Goal: Transaction & Acquisition: Purchase product/service

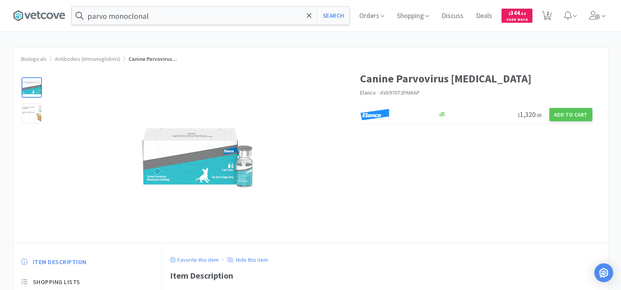
scroll to position [118, 0]
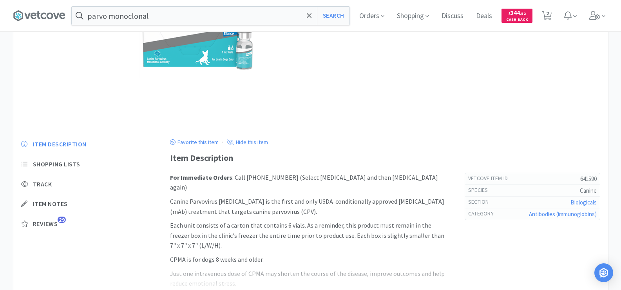
click at [155, 21] on input "parvo monoclonal" at bounding box center [211, 16] width 278 height 18
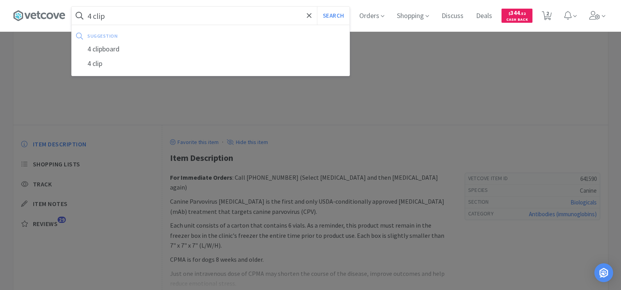
type input "4 clip"
click at [317, 7] on button "Search" at bounding box center [333, 16] width 33 height 18
select select "4"
select select "2"
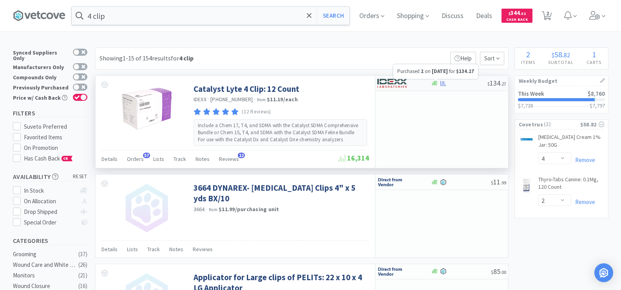
click at [442, 84] on icon at bounding box center [443, 83] width 6 height 6
select select "1"
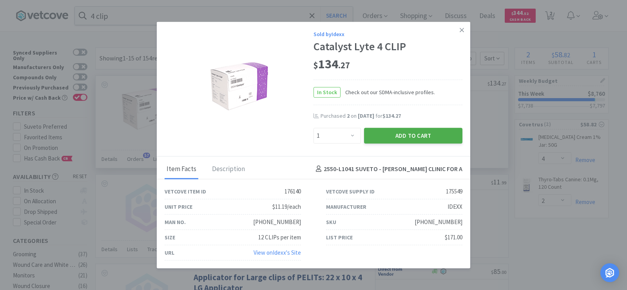
click at [442, 132] on button "Add to Cart" at bounding box center [413, 135] width 98 height 16
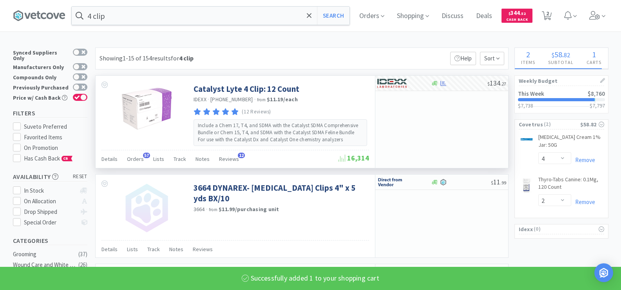
select select "1"
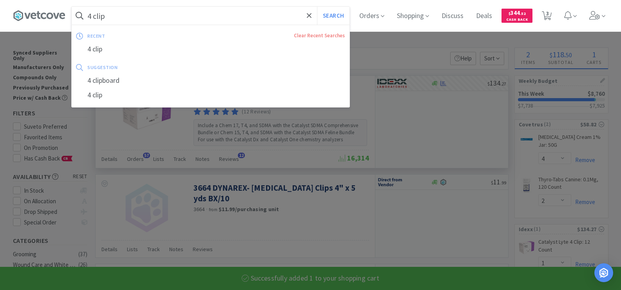
click at [132, 20] on input "4 clip" at bounding box center [211, 16] width 278 height 18
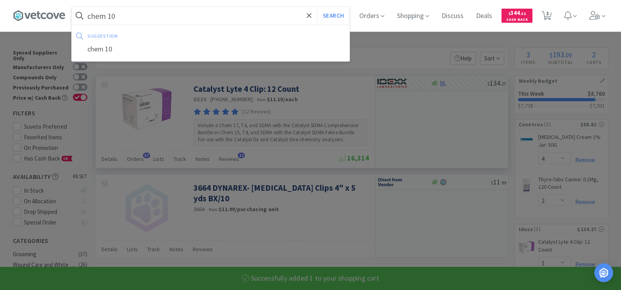
type input "chem 10"
click at [317, 7] on button "Search" at bounding box center [333, 16] width 33 height 18
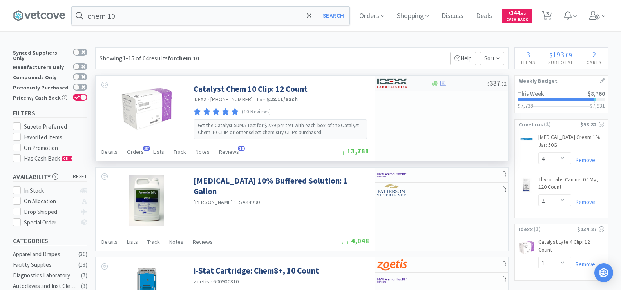
click at [444, 86] on div "$ 337 . 32" at bounding box center [441, 83] width 133 height 15
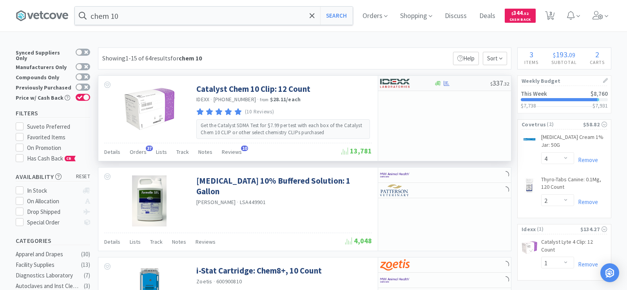
select select "1"
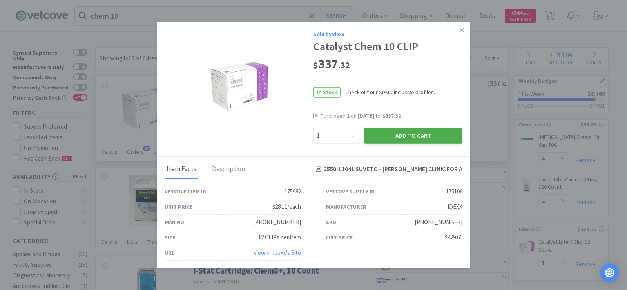
click at [436, 141] on button "Add to Cart" at bounding box center [413, 135] width 98 height 16
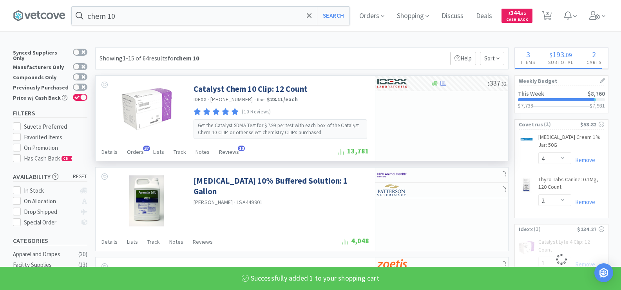
select select "1"
click at [136, 14] on input "chem 10" at bounding box center [211, 16] width 278 height 18
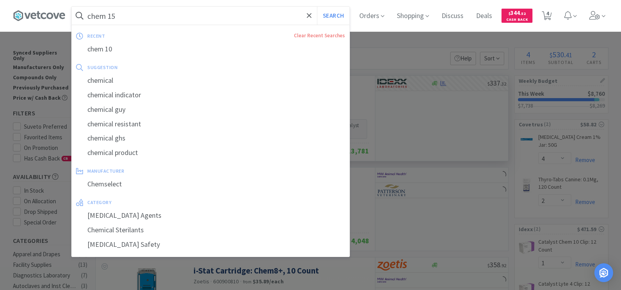
type input "chem 15"
click at [317, 7] on button "Search" at bounding box center [333, 16] width 33 height 18
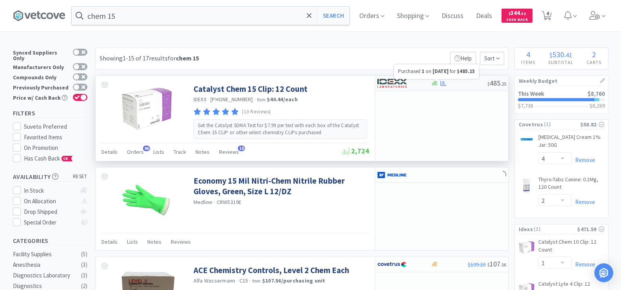
click at [446, 84] on icon at bounding box center [443, 83] width 6 height 6
select select "1"
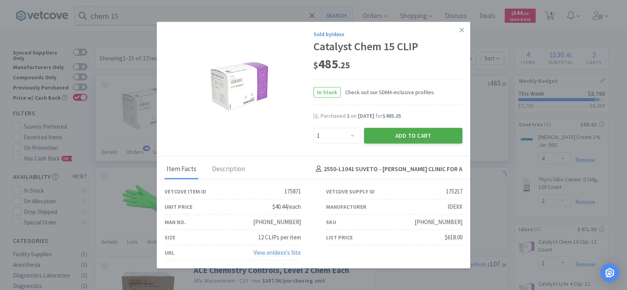
click at [449, 132] on button "Add to Cart" at bounding box center [413, 135] width 98 height 16
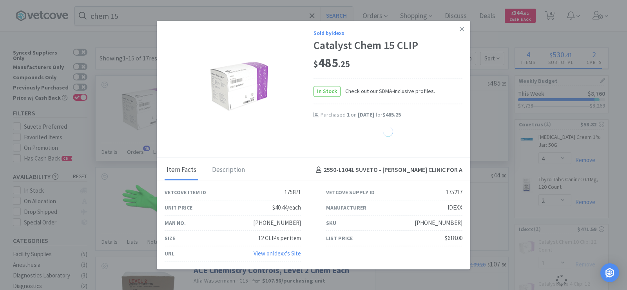
select select "1"
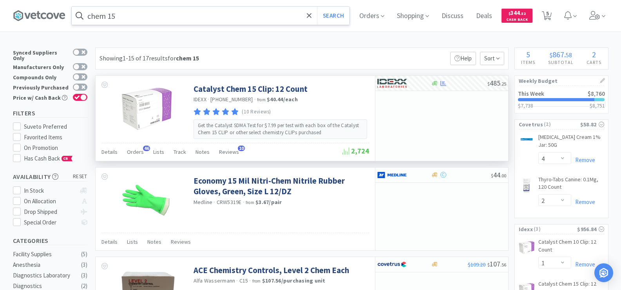
click at [129, 22] on input "chem 15" at bounding box center [211, 16] width 278 height 18
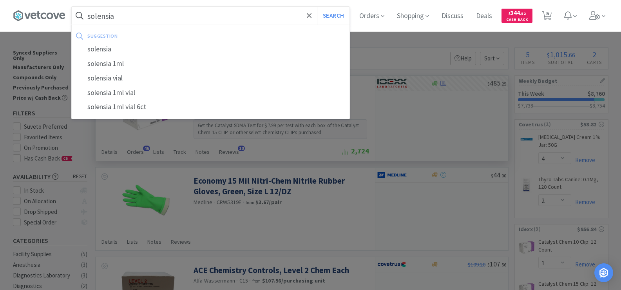
type input "solensia"
click at [317, 7] on button "Search" at bounding box center [333, 16] width 33 height 18
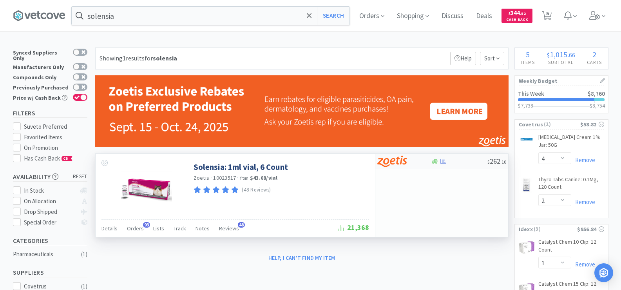
click at [438, 162] on div at bounding box center [435, 161] width 8 height 6
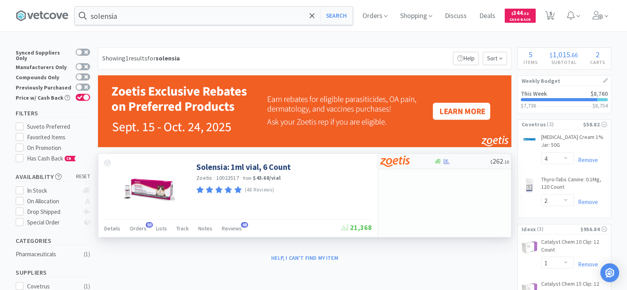
select select "1"
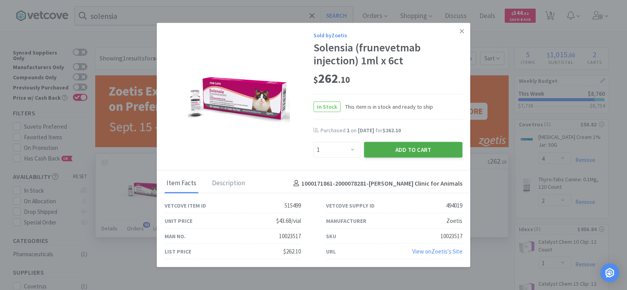
click at [416, 147] on button "Add to Cart" at bounding box center [413, 150] width 98 height 16
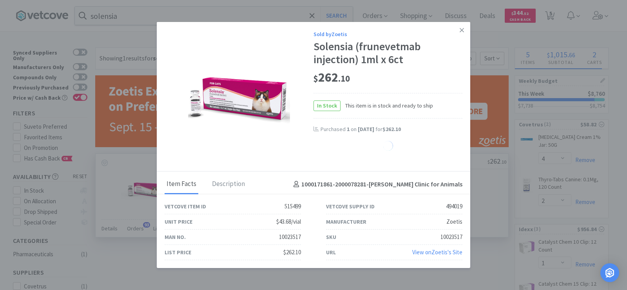
select select "1"
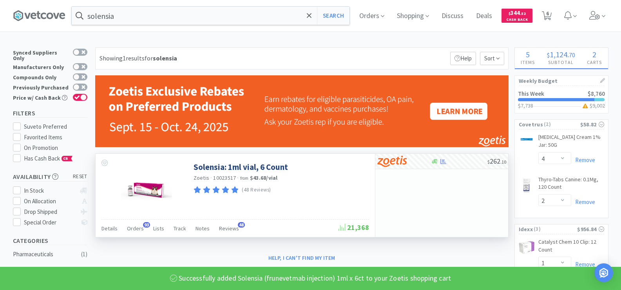
click at [123, 15] on input "solensia" at bounding box center [211, 16] width 278 height 18
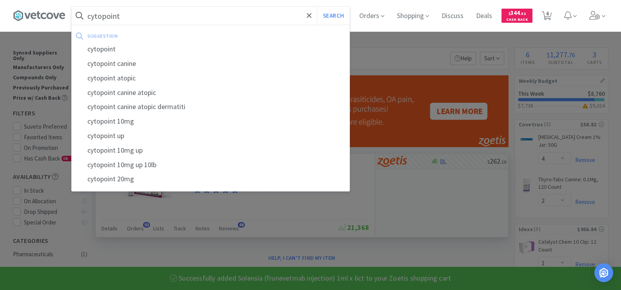
type input "cytopoint"
click at [317, 7] on button "Search" at bounding box center [333, 16] width 33 height 18
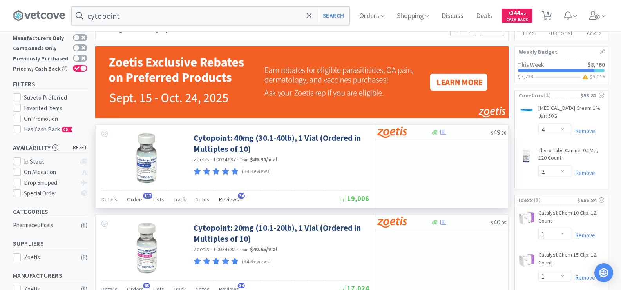
scroll to position [78, 0]
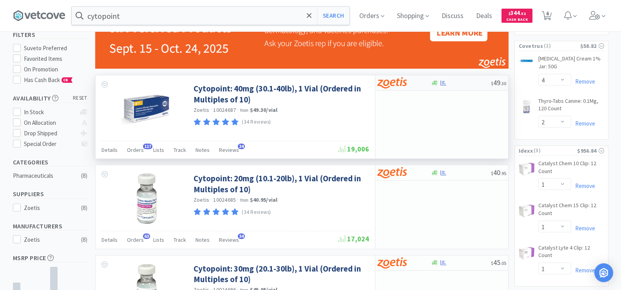
click at [444, 85] on icon at bounding box center [443, 82] width 6 height 5
select select "10"
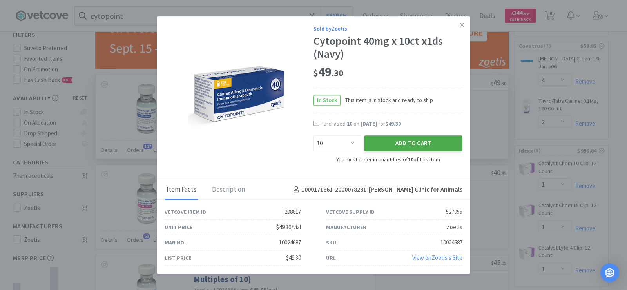
click at [431, 139] on button "Add to Cart" at bounding box center [413, 144] width 98 height 16
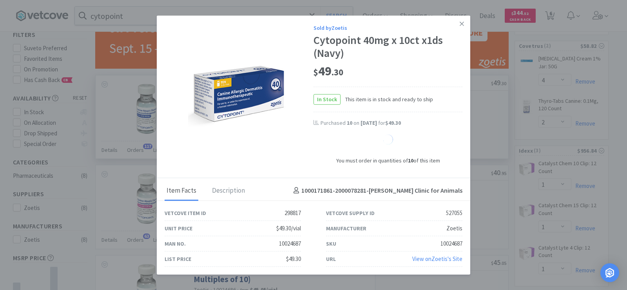
select select "10"
select select "1"
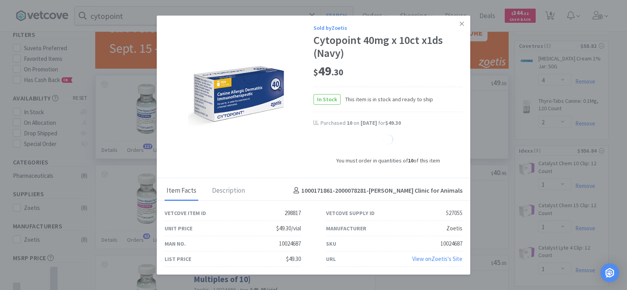
select select "1"
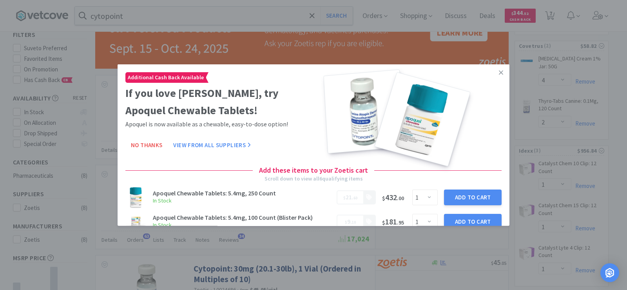
click at [496, 69] on link at bounding box center [501, 72] width 14 height 17
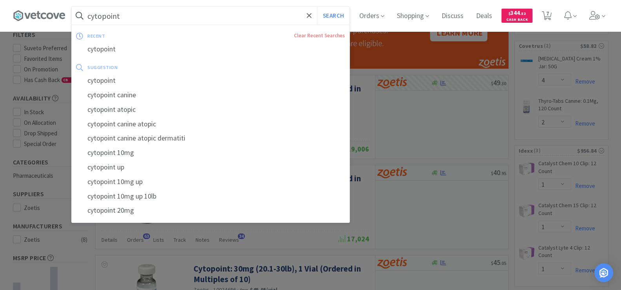
click at [133, 20] on input "cytopoint" at bounding box center [211, 16] width 278 height 18
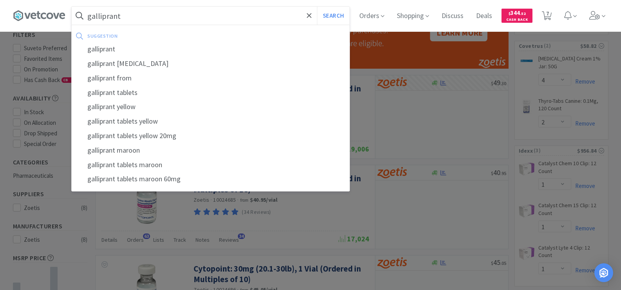
type input "galliprant"
click at [317, 7] on button "Search" at bounding box center [333, 16] width 33 height 18
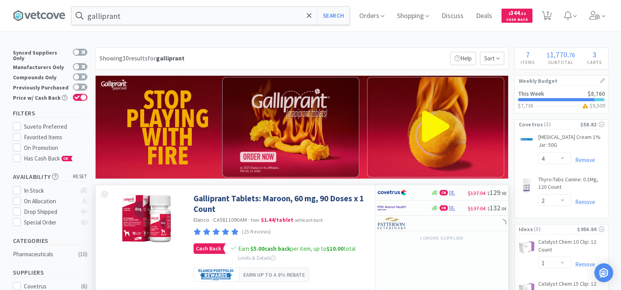
scroll to position [118, 0]
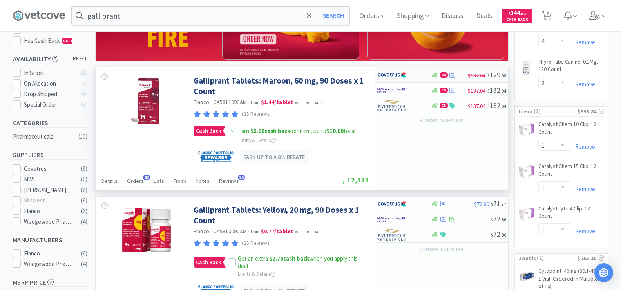
click at [396, 75] on img at bounding box center [391, 75] width 29 height 12
select select "1"
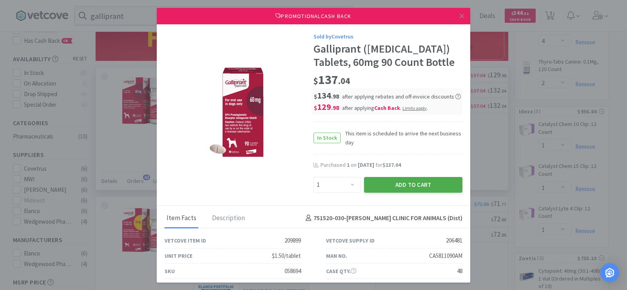
click at [435, 181] on button "Add to Cart" at bounding box center [413, 185] width 98 height 16
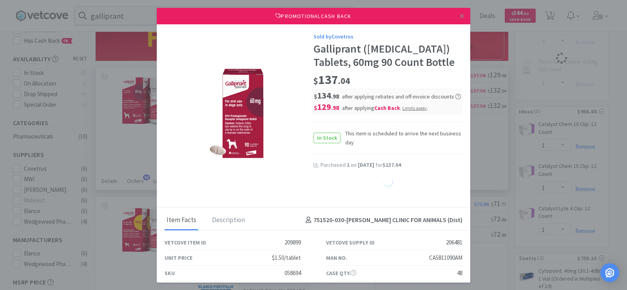
select select "1"
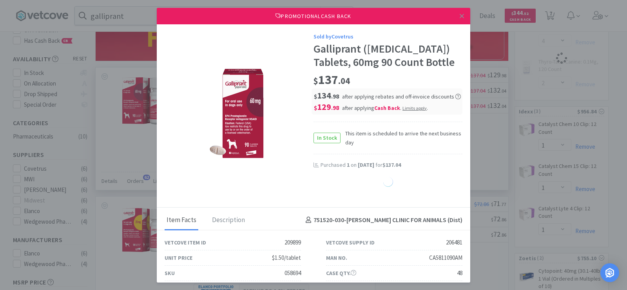
select select "1"
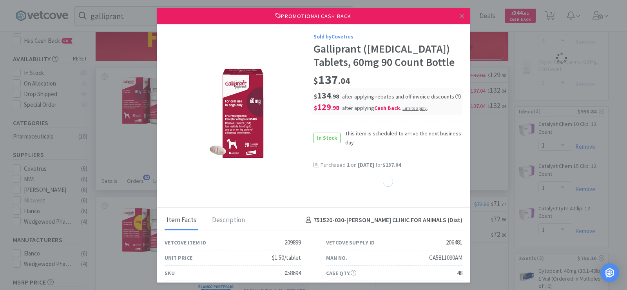
select select "1"
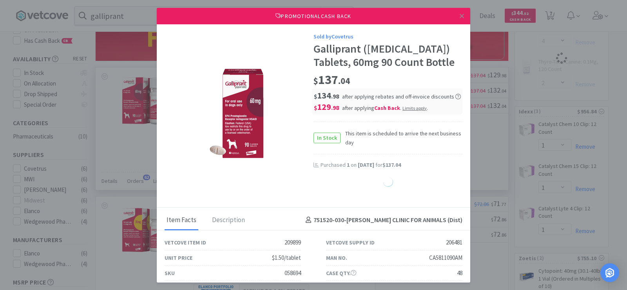
select select "1"
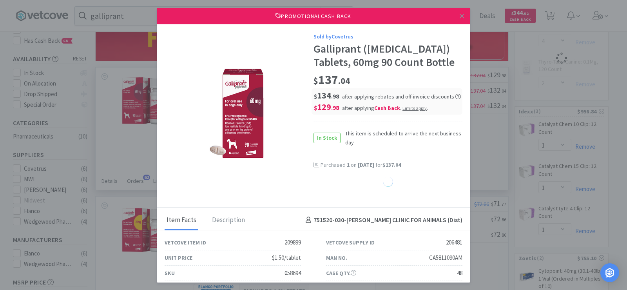
select select "1"
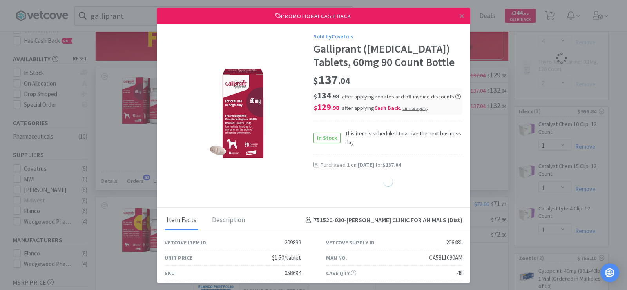
select select "1"
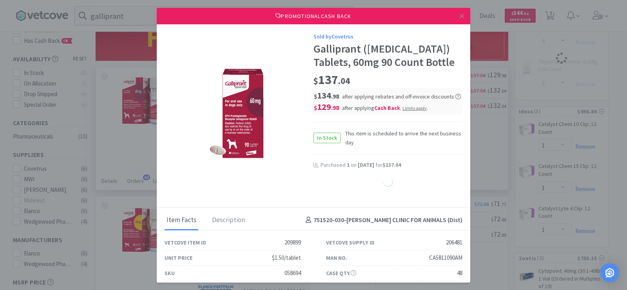
select select "1"
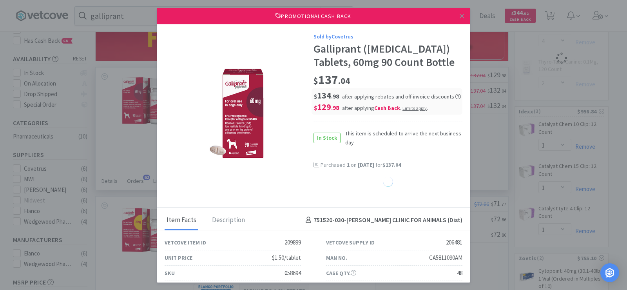
select select "1"
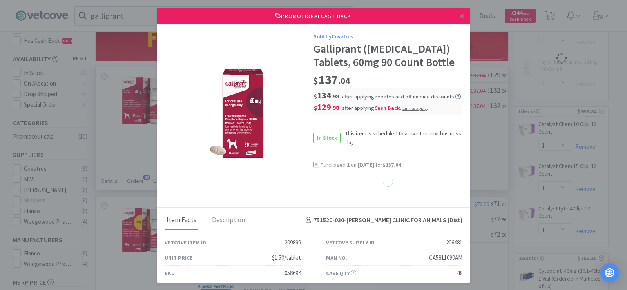
select select "1"
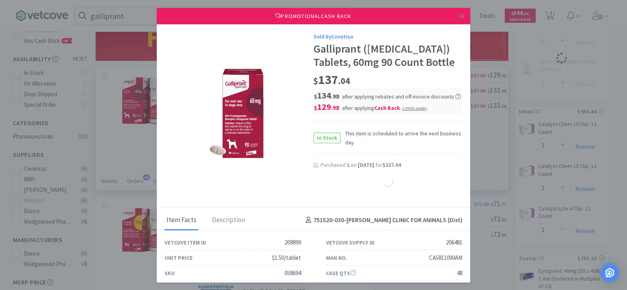
select select "1"
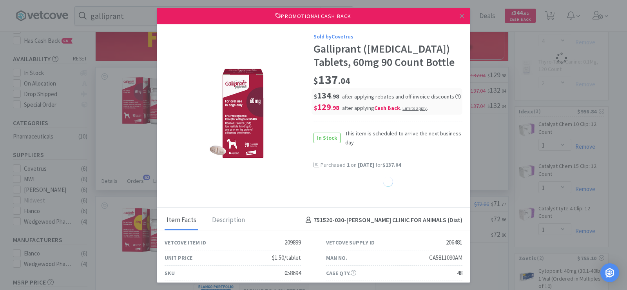
select select "1"
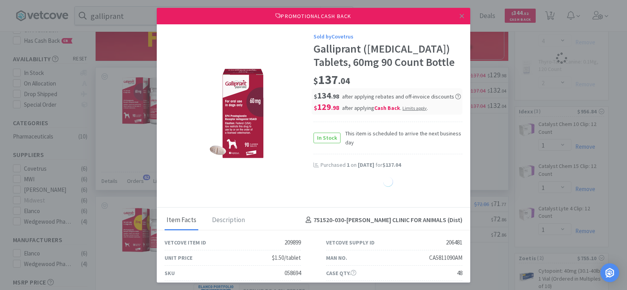
select select "1"
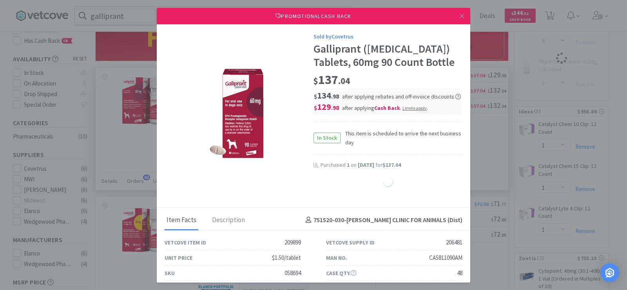
select select "1"
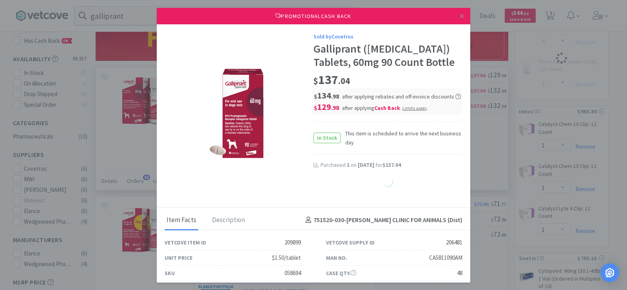
select select "1"
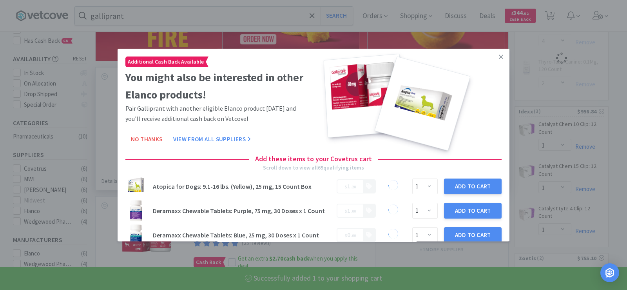
select select "2"
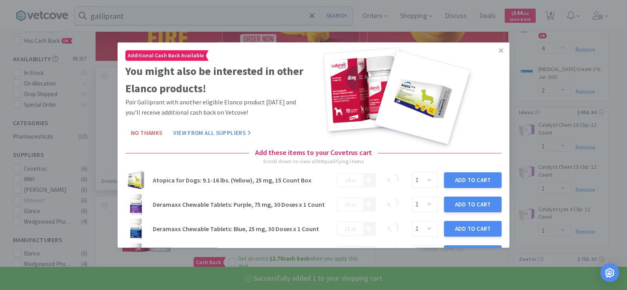
select select "1"
select select "4"
click at [480, 50] on div at bounding box center [409, 93] width 185 height 86
click at [499, 51] on icon at bounding box center [501, 50] width 4 height 4
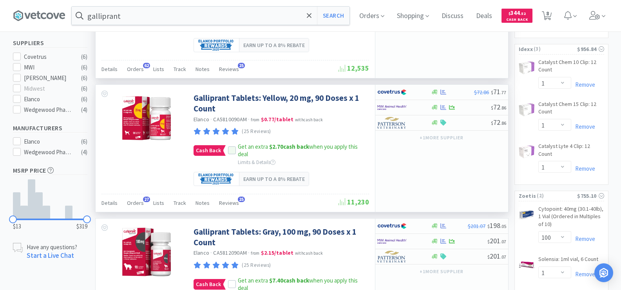
scroll to position [235, 0]
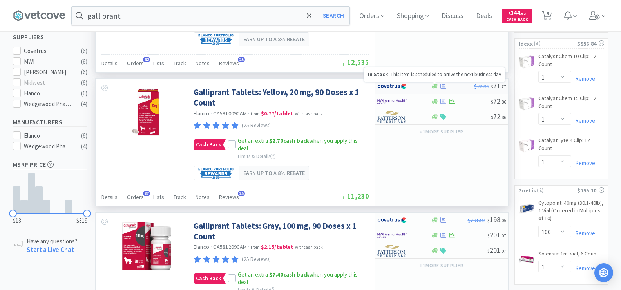
click at [440, 88] on icon at bounding box center [443, 86] width 6 height 6
select select "1"
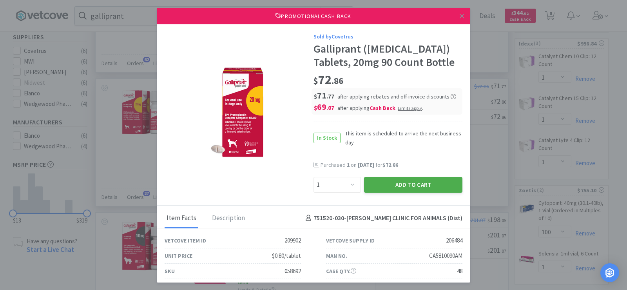
click at [437, 184] on button "Add to Cart" at bounding box center [413, 185] width 98 height 16
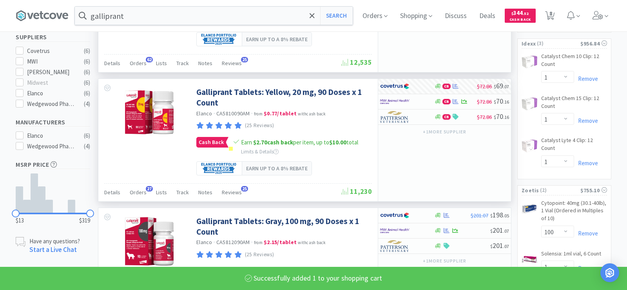
select select "1"
select select "4"
select select "2"
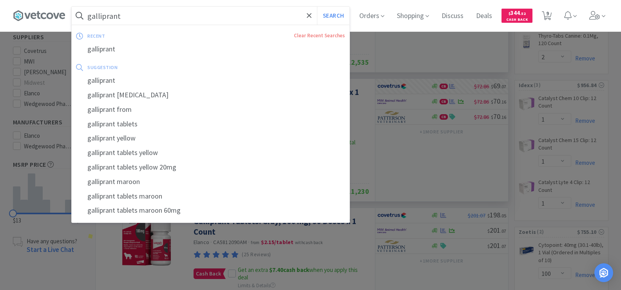
click at [121, 17] on input "galliprant" at bounding box center [211, 16] width 278 height 18
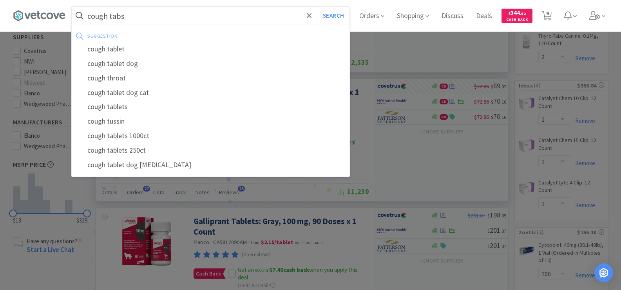
type input "cough tabs"
click at [317, 7] on button "Search" at bounding box center [333, 16] width 33 height 18
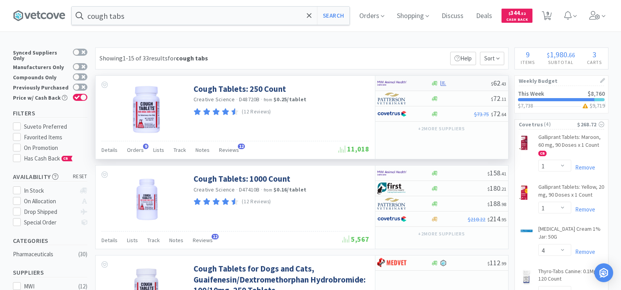
click at [438, 85] on div at bounding box center [435, 83] width 8 height 6
select select "1"
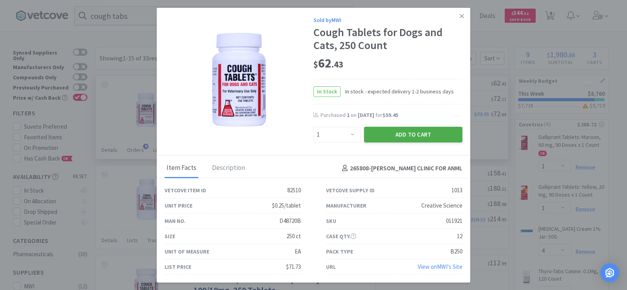
click at [415, 136] on button "Add to Cart" at bounding box center [413, 135] width 98 height 16
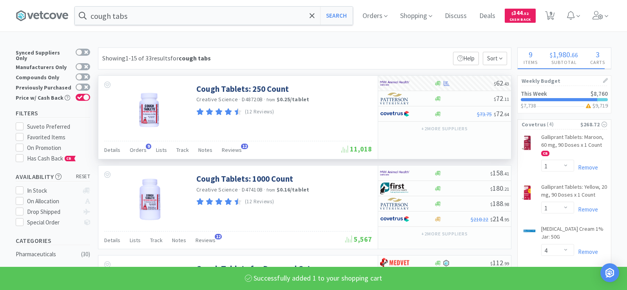
select select "1"
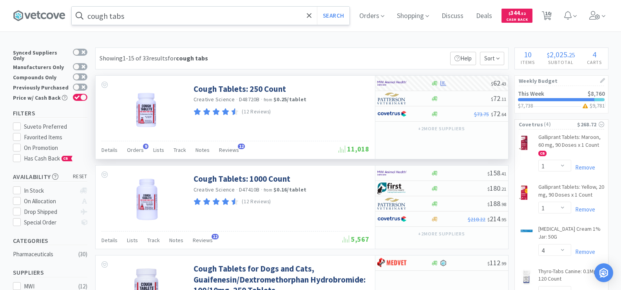
click at [134, 17] on input "cough tabs" at bounding box center [211, 16] width 278 height 18
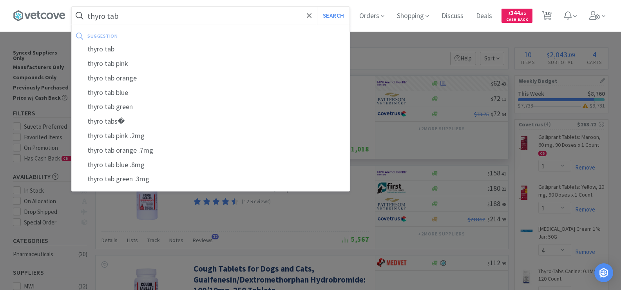
type input "thyro tab"
click at [317, 7] on button "Search" at bounding box center [333, 16] width 33 height 18
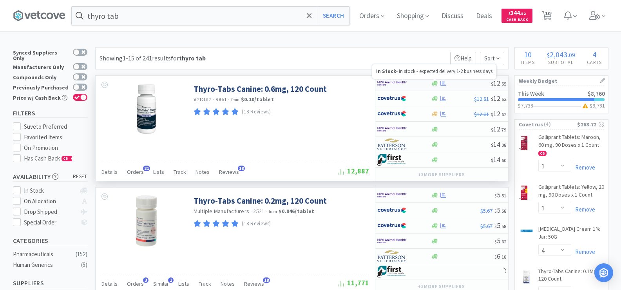
click at [438, 82] on div at bounding box center [435, 83] width 8 height 6
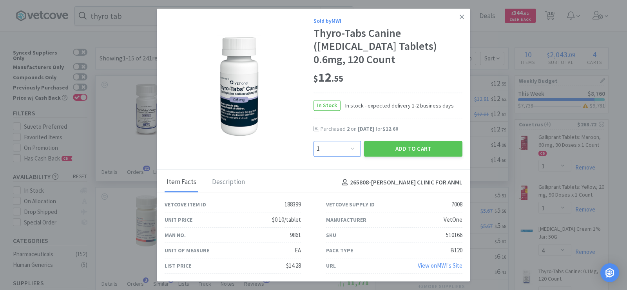
click at [350, 150] on select "Enter Quantity 1 2 3 4 5 6 7 8 9 10 11 12 13 14 15 16 17 18 19 20 Enter Quantity" at bounding box center [336, 149] width 47 height 16
select select "2"
click at [313, 141] on select "Enter Quantity 1 2 3 4 5 6 7 8 9 10 11 12 13 14 15 16 17 18 19 20 Enter Quantity" at bounding box center [336, 149] width 47 height 16
click at [404, 147] on button "Add to Cart" at bounding box center [413, 149] width 98 height 16
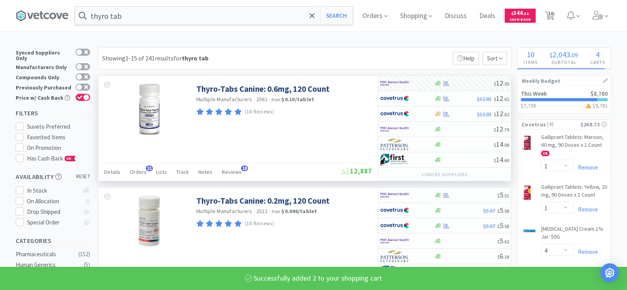
select select "2"
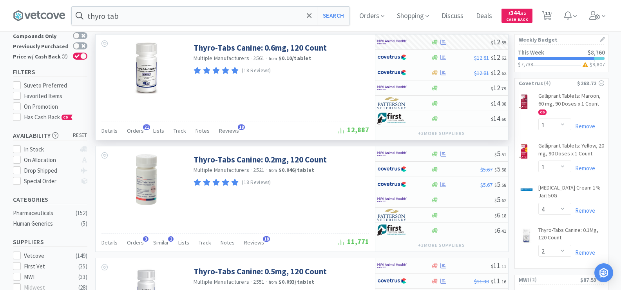
scroll to position [78, 0]
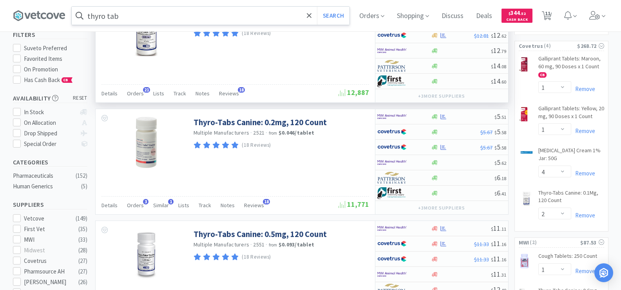
click at [134, 17] on input "thyro tab" at bounding box center [211, 16] width 278 height 18
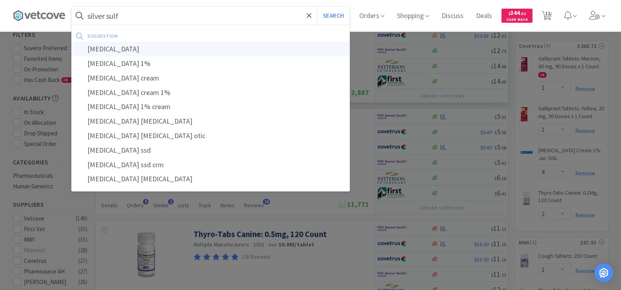
click at [130, 54] on div "[MEDICAL_DATA]" at bounding box center [211, 49] width 278 height 14
type input "[MEDICAL_DATA]"
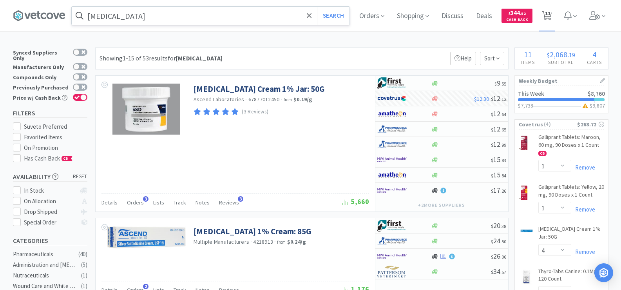
click at [549, 15] on span "11" at bounding box center [547, 13] width 5 height 31
select select "10"
select select "1"
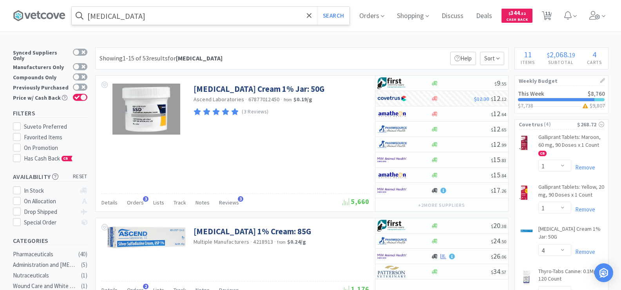
select select "1"
select select "4"
select select "2"
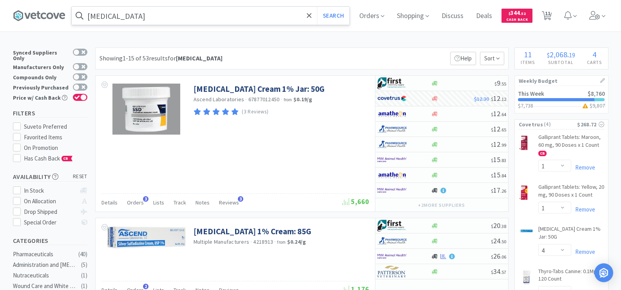
select select "1"
select select "2"
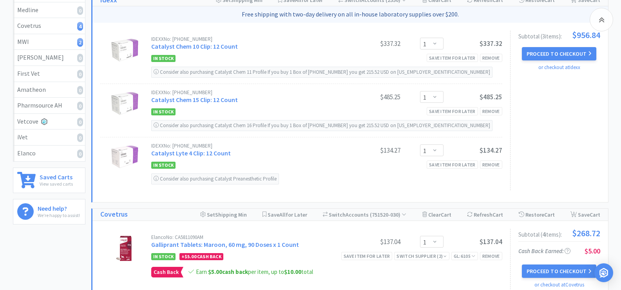
scroll to position [235, 0]
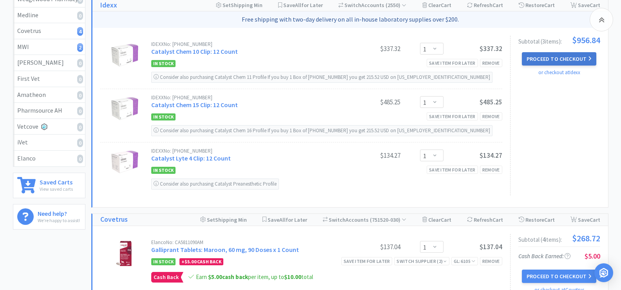
click at [530, 58] on button "Proceed to Checkout" at bounding box center [559, 58] width 74 height 13
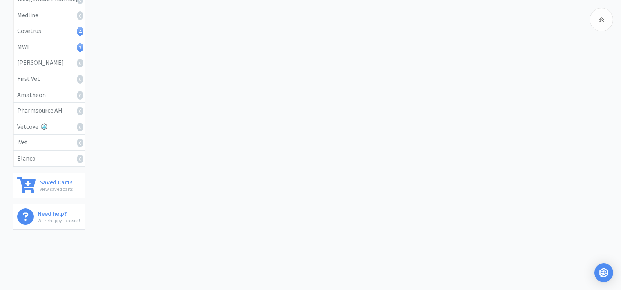
select select "904"
select select "003"
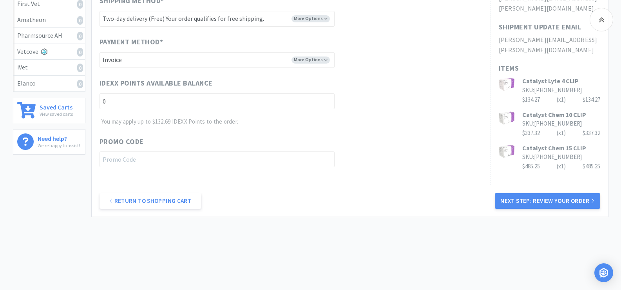
scroll to position [313, 0]
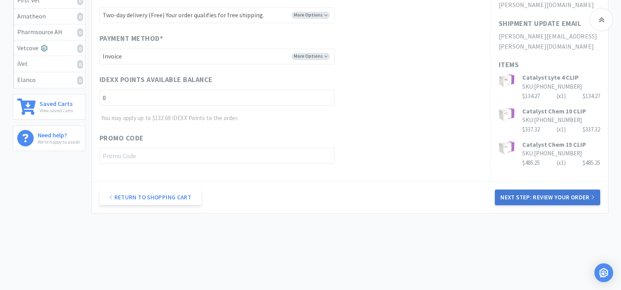
click at [546, 199] on button "Next Step: Review Your Order" at bounding box center [547, 197] width 105 height 16
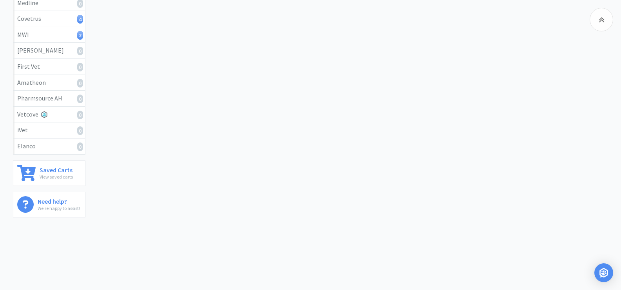
scroll to position [0, 0]
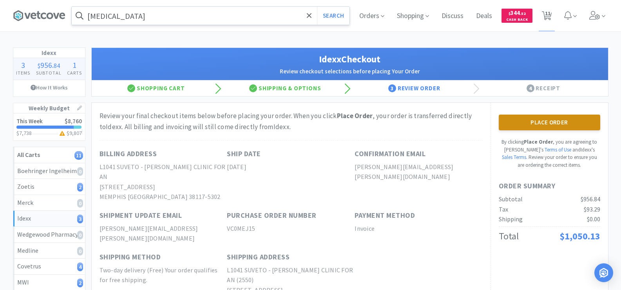
click at [525, 121] on button "Place Order" at bounding box center [549, 122] width 101 height 16
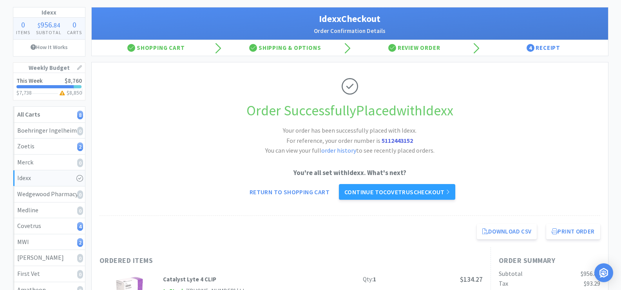
scroll to position [78, 0]
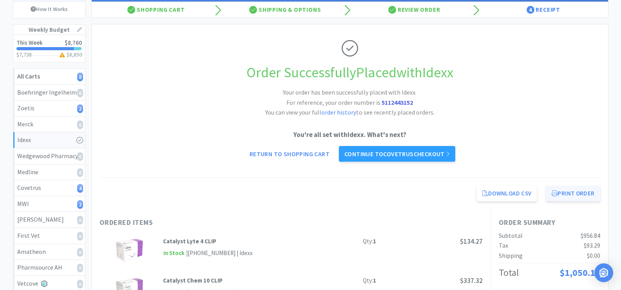
click at [562, 197] on button "Print Order" at bounding box center [573, 193] width 54 height 16
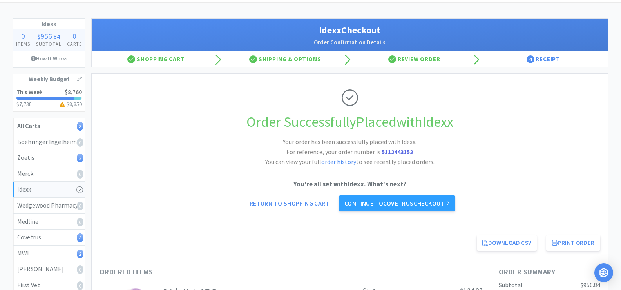
scroll to position [0, 0]
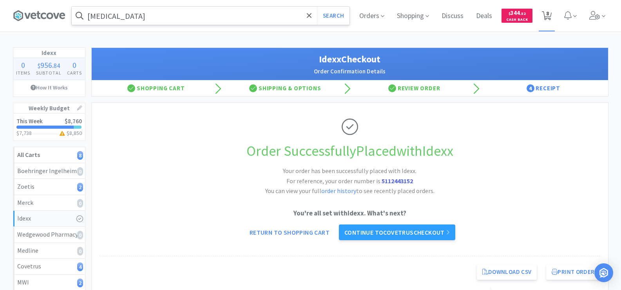
click at [547, 16] on span "8" at bounding box center [547, 13] width 3 height 31
select select "10"
select select "1"
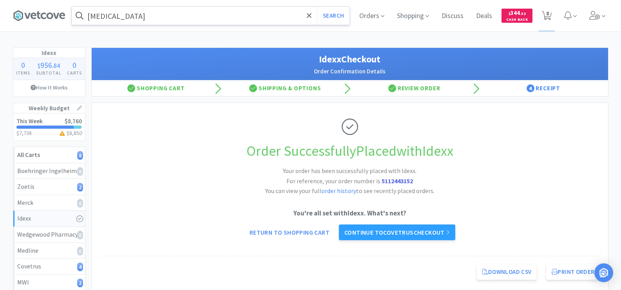
select select "4"
select select "2"
select select "1"
select select "2"
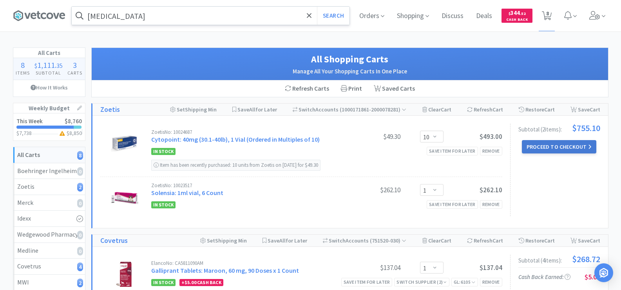
click at [554, 152] on button "Proceed to Checkout" at bounding box center [559, 146] width 74 height 13
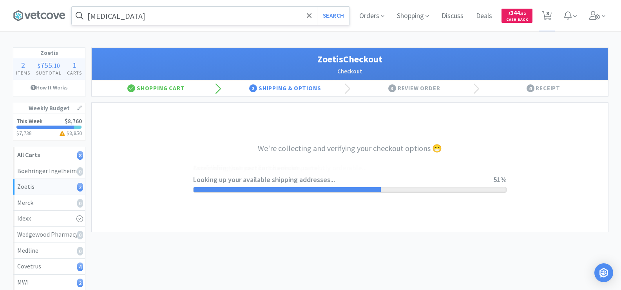
select select "invoice"
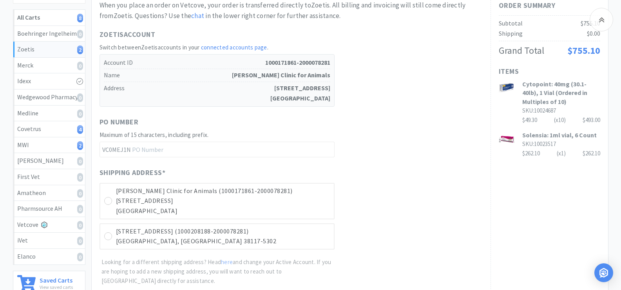
scroll to position [157, 0]
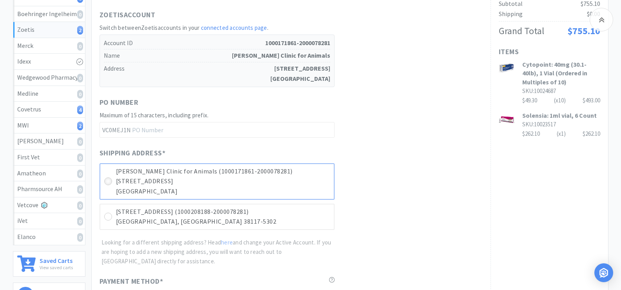
click at [110, 179] on div at bounding box center [108, 181] width 8 height 8
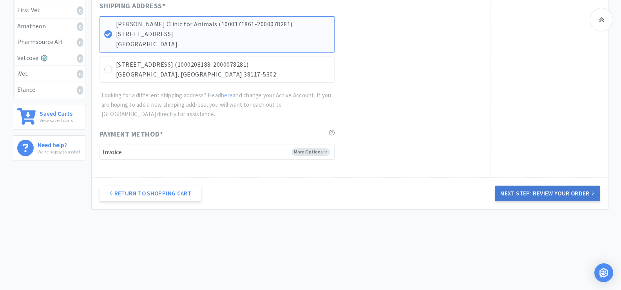
click at [526, 193] on button "Next Step: Review Your Order" at bounding box center [547, 193] width 105 height 16
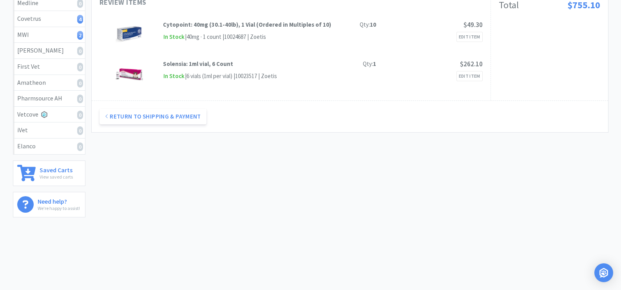
scroll to position [0, 0]
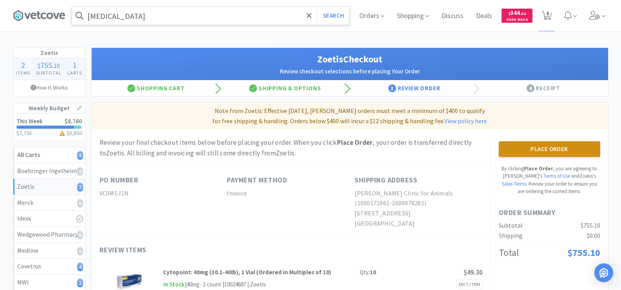
click at [536, 149] on button "Place Order" at bounding box center [549, 149] width 101 height 16
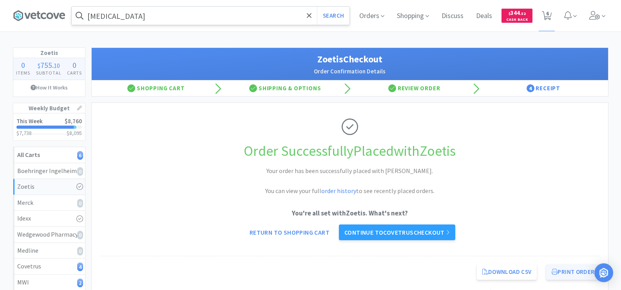
click at [572, 270] on button "Print Order" at bounding box center [573, 272] width 54 height 16
click at [549, 14] on span "6" at bounding box center [547, 13] width 3 height 31
select select "1"
select select "4"
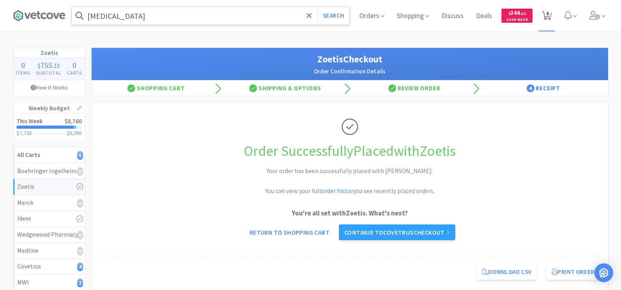
select select "2"
select select "1"
select select "2"
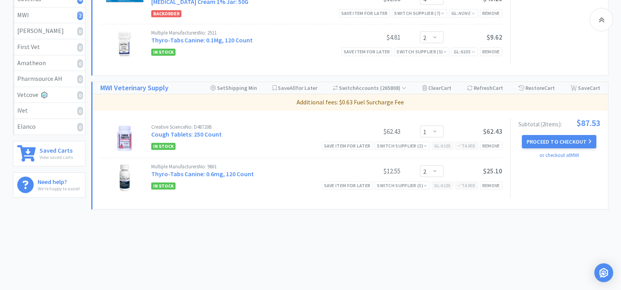
scroll to position [110, 0]
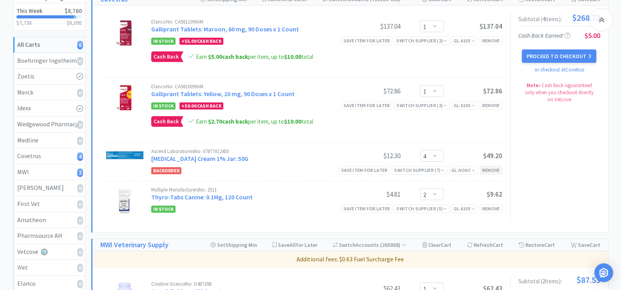
click at [489, 170] on div "Remove" at bounding box center [491, 170] width 22 height 8
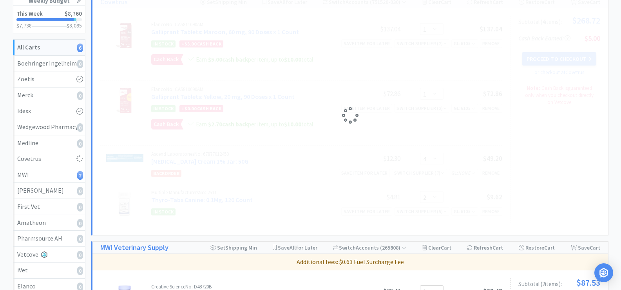
scroll to position [0, 0]
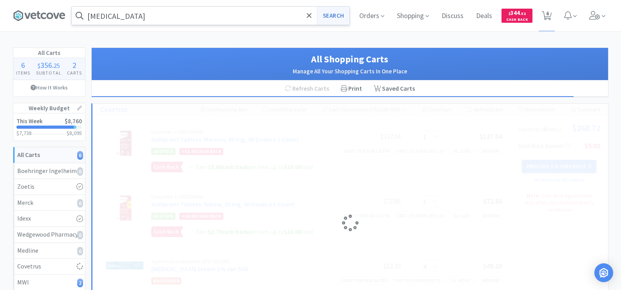
click at [328, 16] on button "Search" at bounding box center [333, 16] width 33 height 18
select select "1"
select select "4"
select select "2"
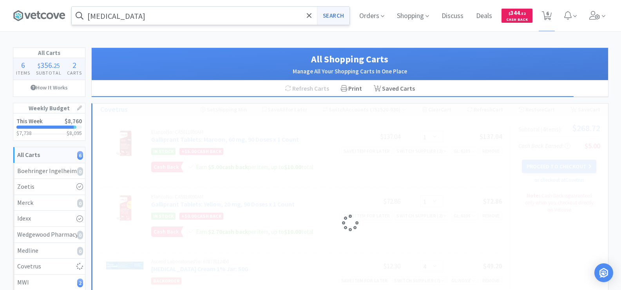
select select "1"
select select "2"
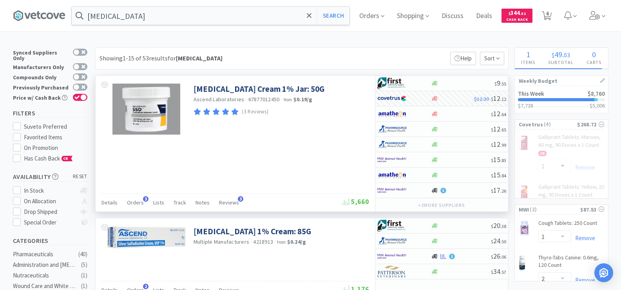
select select "2"
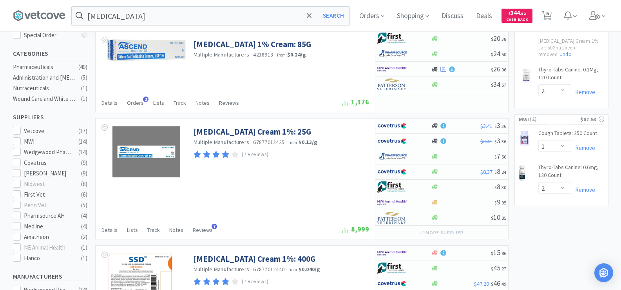
scroll to position [196, 0]
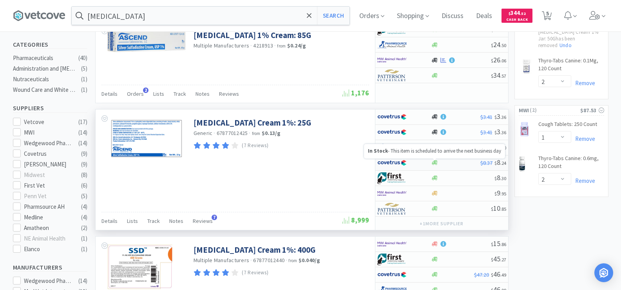
click at [436, 162] on icon at bounding box center [435, 162] width 6 height 5
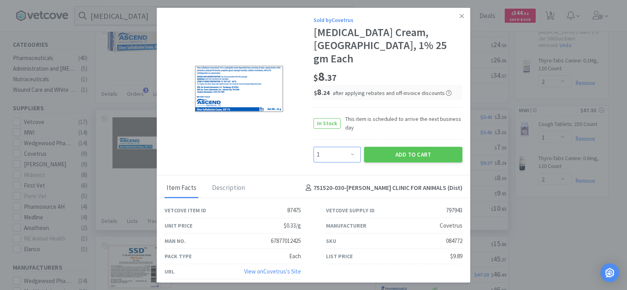
click at [338, 150] on select "Enter Quantity 1 2 3 4 5 6 7 8 9 10 11 12 13 14 15 16 17 18 19 20 Enter Quantity" at bounding box center [336, 155] width 47 height 16
select select "4"
click at [313, 147] on select "Enter Quantity 1 2 3 4 5 6 7 8 9 10 11 12 13 14 15 16 17 18 19 20 Enter Quantity" at bounding box center [336, 155] width 47 height 16
click at [404, 147] on button "Add to Cart" at bounding box center [413, 155] width 98 height 16
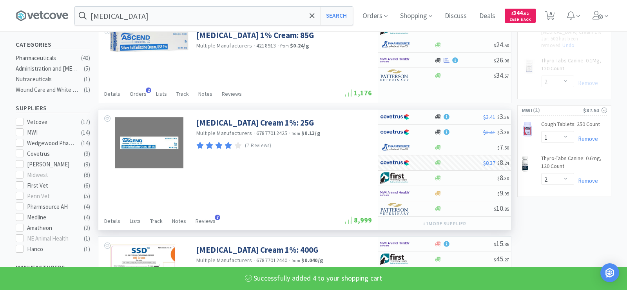
select select "4"
select select "2"
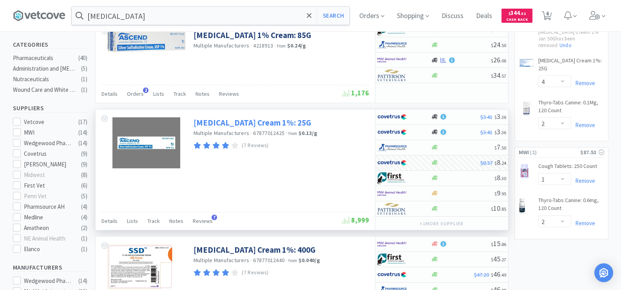
click at [290, 121] on link "[MEDICAL_DATA] Cream 1%: 25G" at bounding box center [253, 122] width 118 height 11
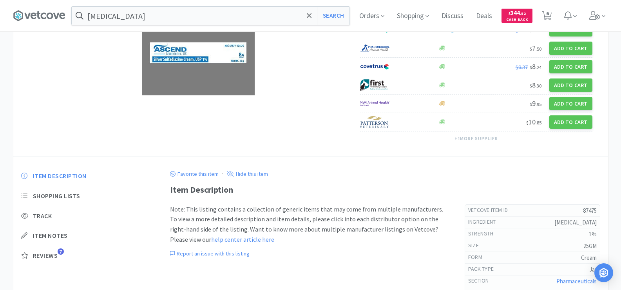
scroll to position [135, 0]
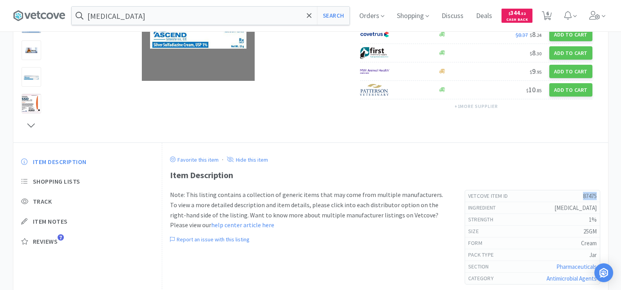
drag, startPoint x: 575, startPoint y: 199, endPoint x: 605, endPoint y: 194, distance: 30.2
click at [605, 194] on div "Favorite this item · Hide this item Item Description Note: This listing contain…" at bounding box center [385, 234] width 446 height 182
copy h5 "87475"
click at [122, 16] on input "[MEDICAL_DATA]" at bounding box center [211, 16] width 278 height 18
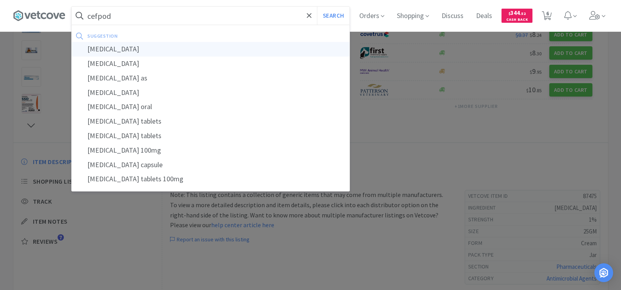
click at [118, 53] on div "[MEDICAL_DATA]" at bounding box center [211, 49] width 278 height 14
type input "[MEDICAL_DATA]"
select select "1"
select select "4"
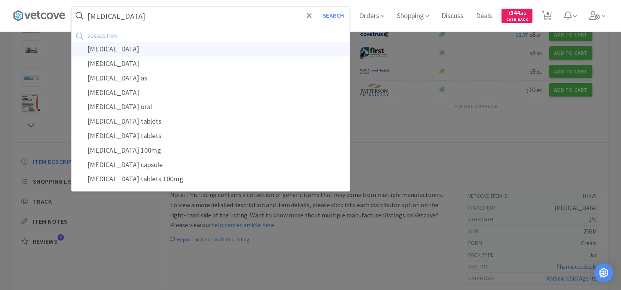
select select "2"
select select "1"
select select "2"
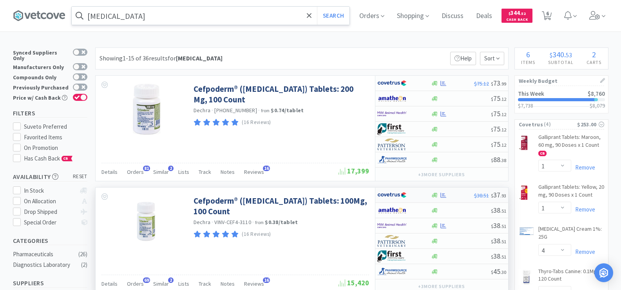
click at [442, 194] on icon at bounding box center [443, 195] width 6 height 6
select select "1"
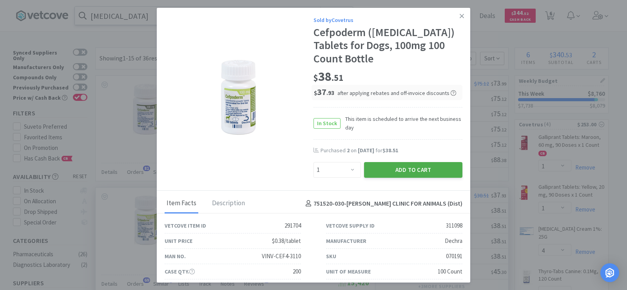
click at [382, 169] on button "Add to Cart" at bounding box center [413, 170] width 98 height 16
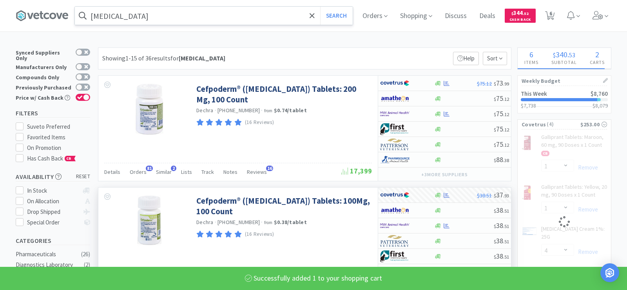
select select "1"
select select "4"
select select "2"
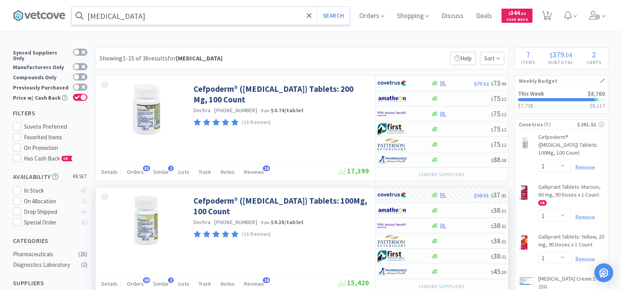
click at [158, 13] on input "[MEDICAL_DATA]" at bounding box center [211, 16] width 278 height 18
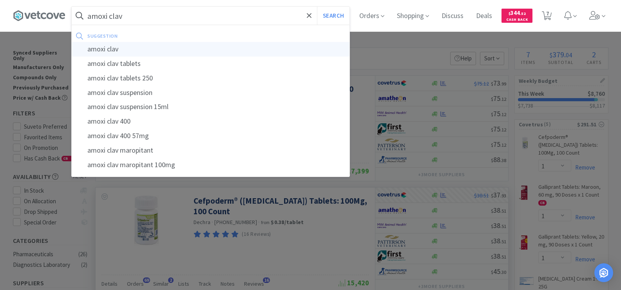
type input "amoxi clav"
click at [317, 7] on button "Search" at bounding box center [333, 16] width 33 height 18
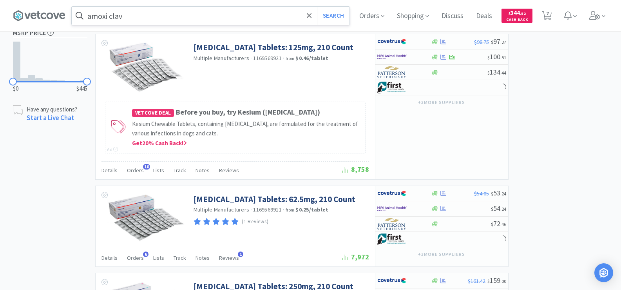
scroll to position [588, 0]
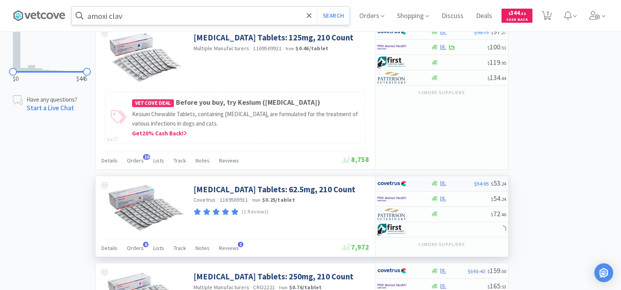
click at [440, 186] on div at bounding box center [444, 183] width 8 height 6
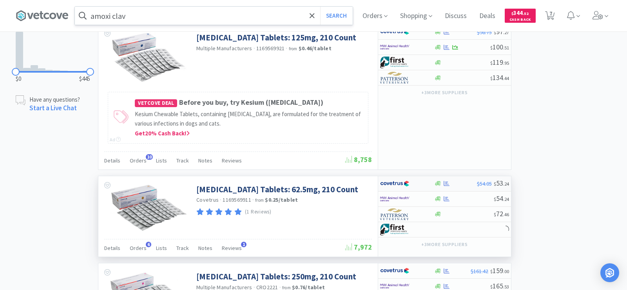
select select "1"
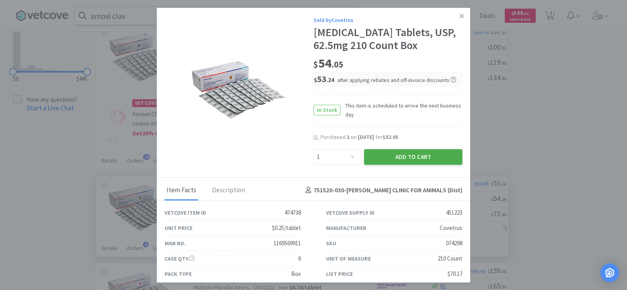
click at [414, 165] on button "Add to Cart" at bounding box center [413, 157] width 98 height 16
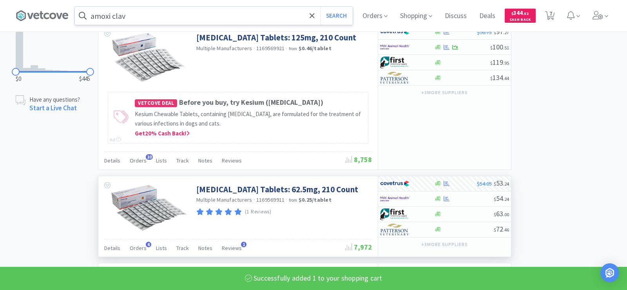
select select "1"
select select "4"
select select "2"
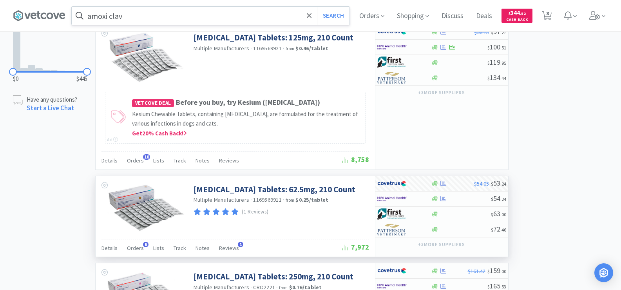
click at [161, 16] on input "amoxi clav" at bounding box center [211, 16] width 278 height 18
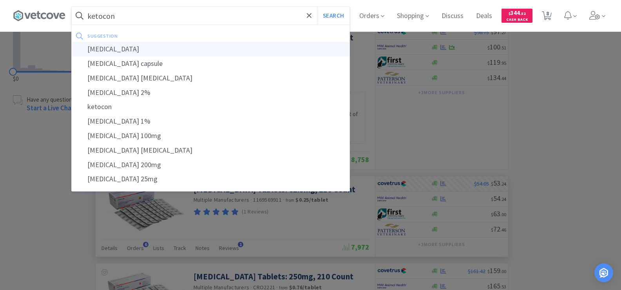
click at [187, 43] on div "[MEDICAL_DATA]" at bounding box center [211, 49] width 278 height 14
type input "[MEDICAL_DATA]"
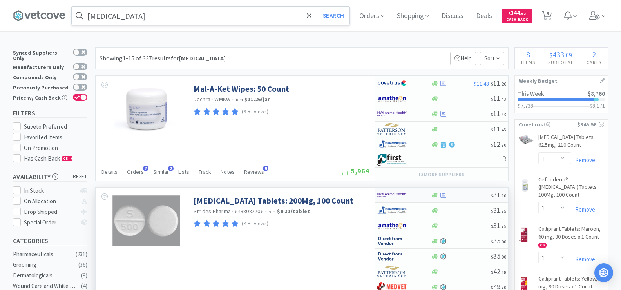
click at [438, 195] on div at bounding box center [435, 195] width 8 height 6
select select "1"
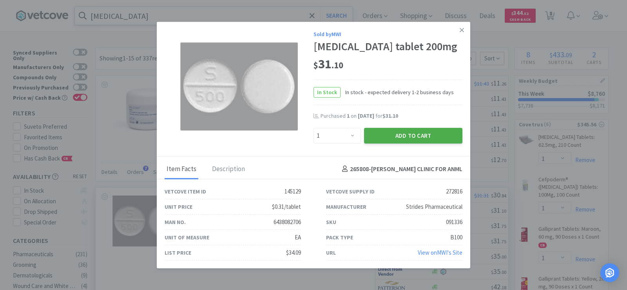
click at [383, 138] on button "Add to Cart" at bounding box center [413, 135] width 98 height 16
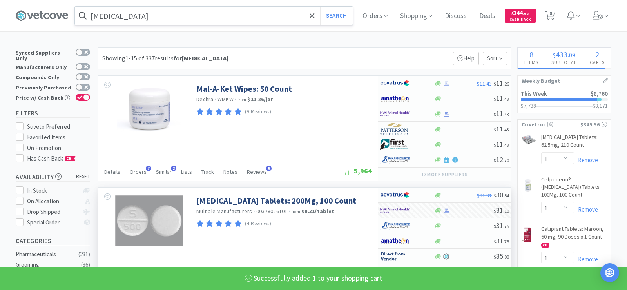
select select "1"
select select "2"
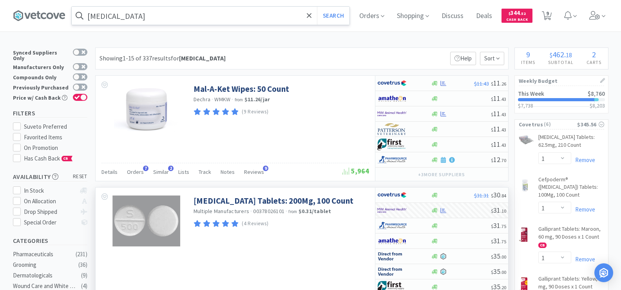
click at [147, 20] on input "[MEDICAL_DATA]" at bounding box center [211, 16] width 278 height 18
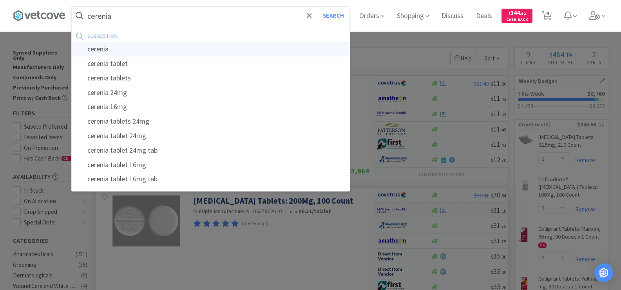
type input "cerenia"
click at [138, 47] on div "cerenia" at bounding box center [211, 49] width 278 height 14
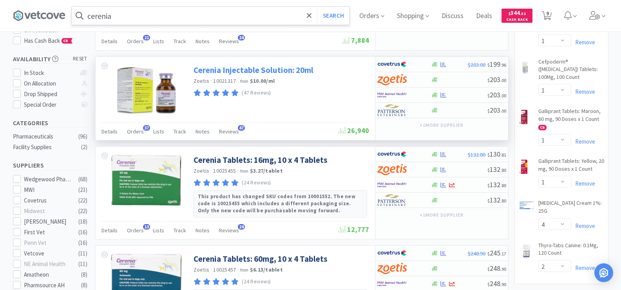
scroll to position [235, 0]
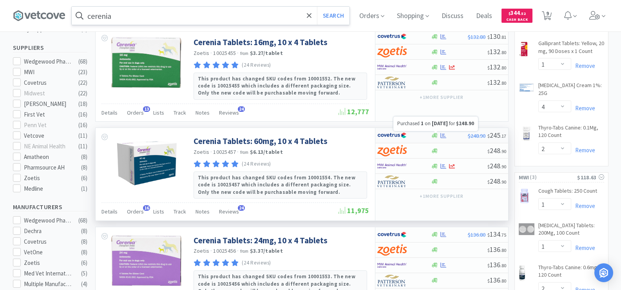
click at [442, 136] on icon at bounding box center [443, 135] width 6 height 5
select select "1"
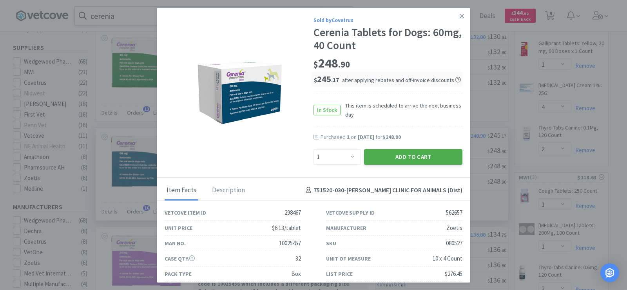
click at [407, 161] on button "Add to Cart" at bounding box center [413, 157] width 98 height 16
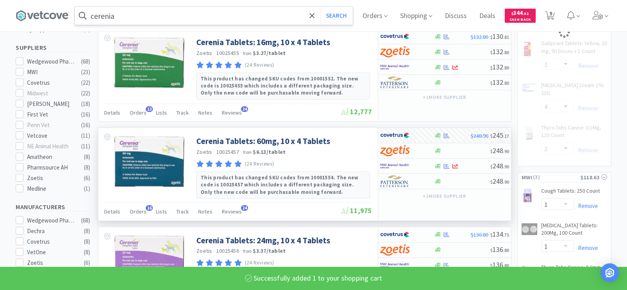
select select "1"
select select "4"
select select "2"
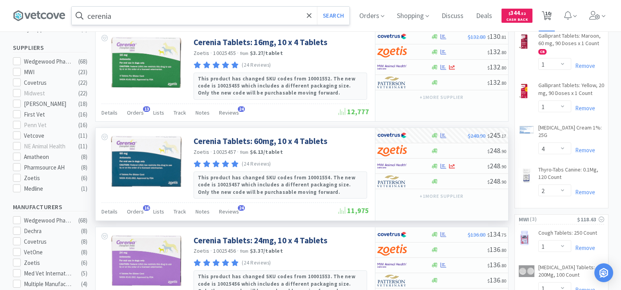
click at [546, 12] on icon at bounding box center [547, 15] width 10 height 9
select select "1"
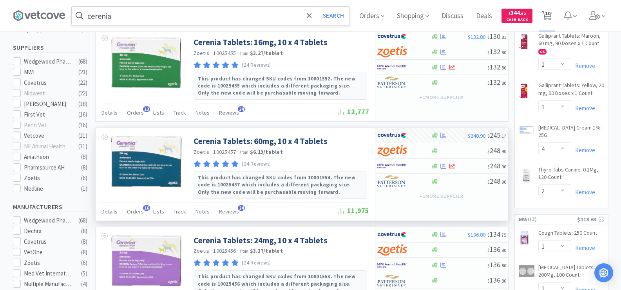
select select "1"
select select "4"
select select "2"
select select "1"
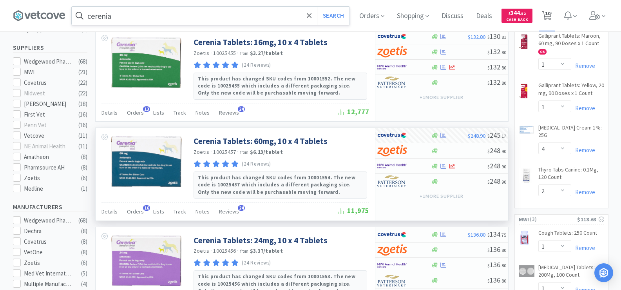
select select "2"
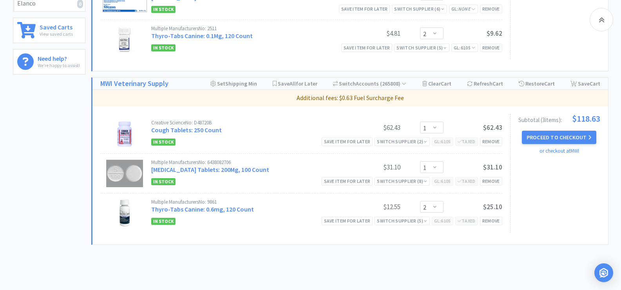
scroll to position [392, 0]
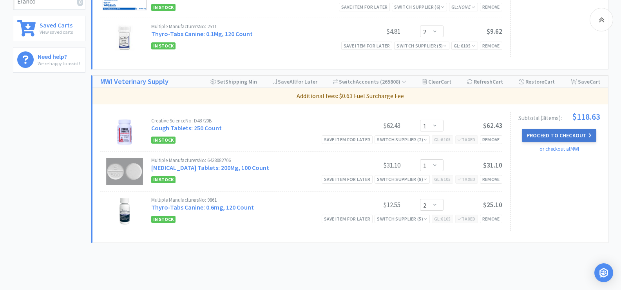
click at [549, 139] on button "Proceed to Checkout" at bounding box center [559, 135] width 74 height 13
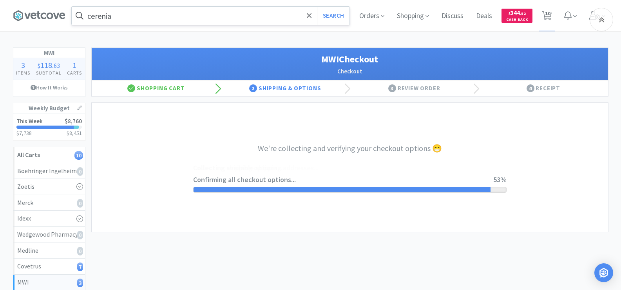
select select "STD_"
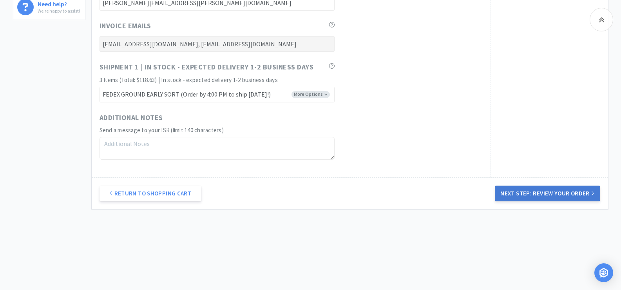
click at [563, 194] on button "Next Step: Review Your Order" at bounding box center [547, 193] width 105 height 16
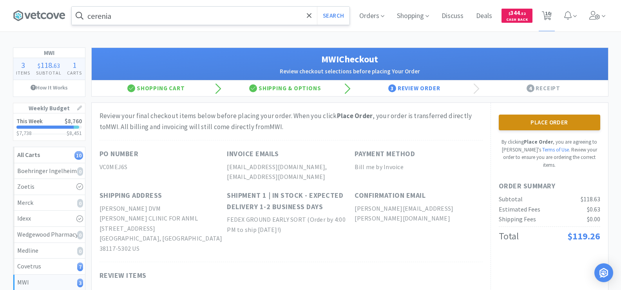
click at [535, 126] on button "Place Order" at bounding box center [549, 122] width 101 height 16
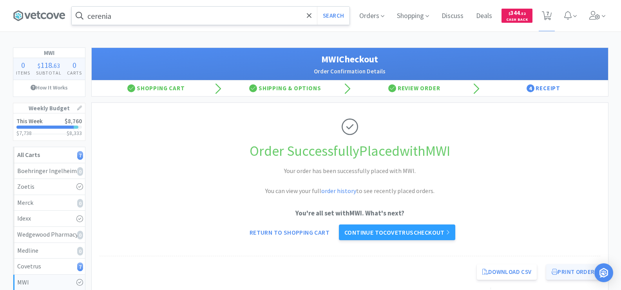
click at [556, 268] on icon at bounding box center [555, 271] width 6 height 6
click at [548, 14] on span "7" at bounding box center [547, 13] width 3 height 31
select select "1"
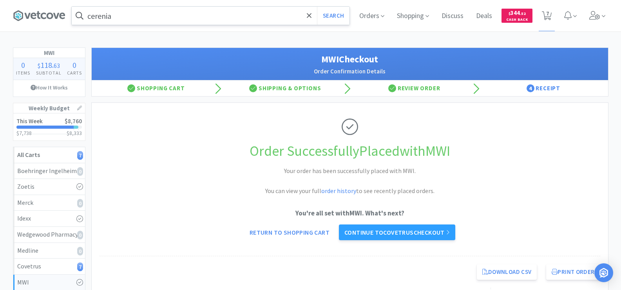
select select "1"
select select "4"
select select "2"
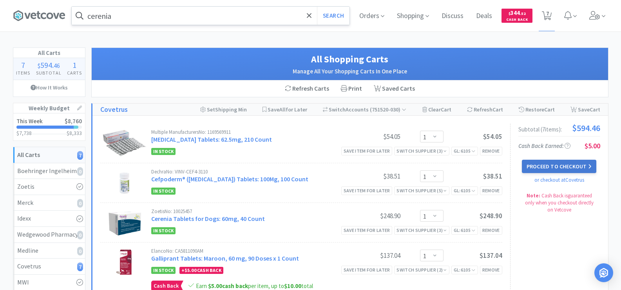
click at [555, 167] on button "Proceed to Checkout" at bounding box center [559, 165] width 74 height 13
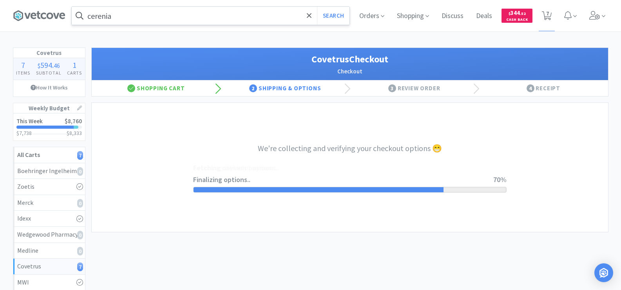
select select "ACCOUNT"
select select "cvt-standard-net"
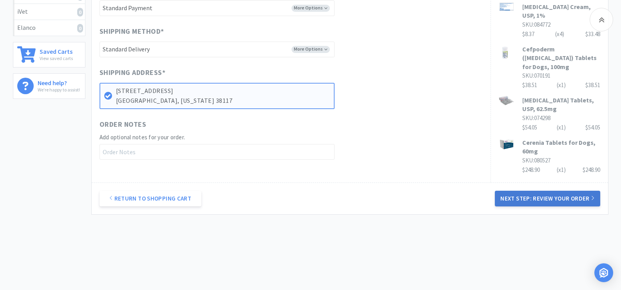
click at [567, 190] on button "Next Step: Review Your Order" at bounding box center [547, 198] width 105 height 16
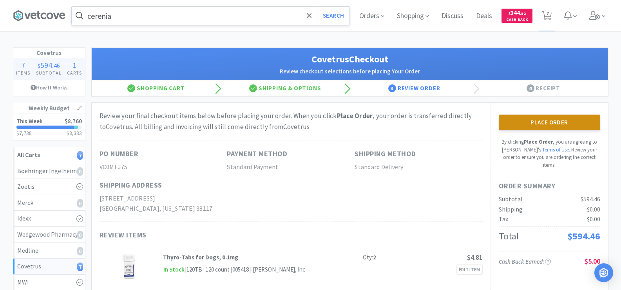
click at [550, 125] on button "Place Order" at bounding box center [549, 122] width 101 height 16
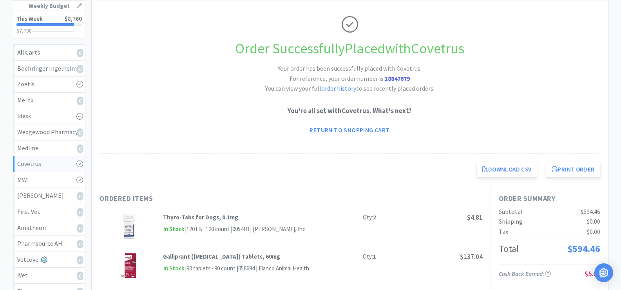
scroll to position [118, 0]
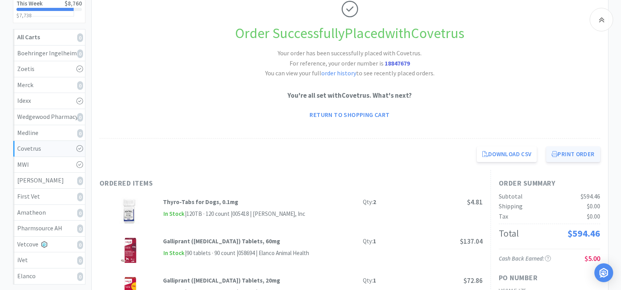
click at [568, 152] on button "Print Order" at bounding box center [573, 154] width 54 height 16
